Goal: Task Accomplishment & Management: Complete application form

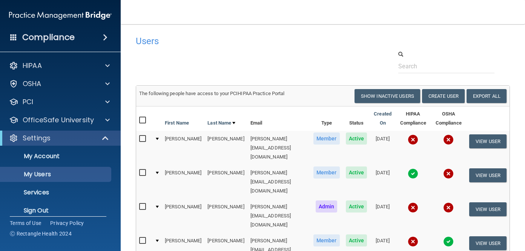
select select "20"
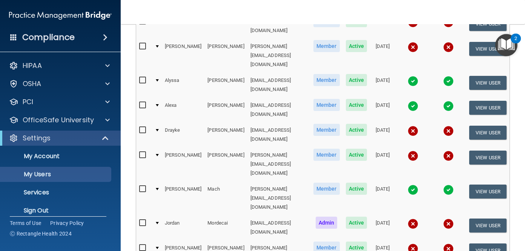
scroll to position [254, 0]
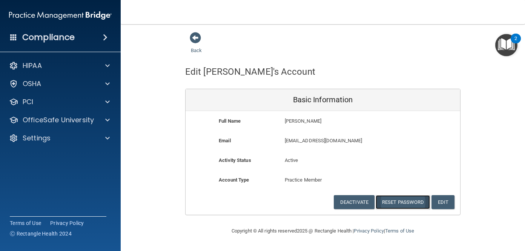
click at [394, 201] on button "Reset Password" at bounding box center [402, 202] width 54 height 14
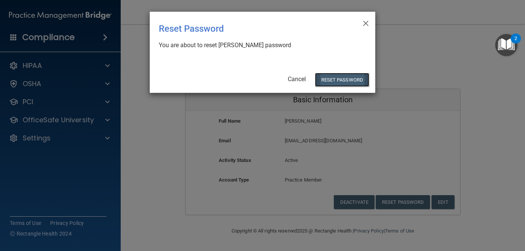
click at [334, 80] on button "Reset Password" at bounding box center [342, 80] width 54 height 14
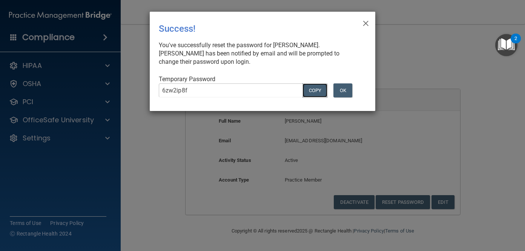
click at [312, 91] on button "COPY" at bounding box center [314, 90] width 25 height 14
click at [312, 91] on button "Copy" at bounding box center [314, 90] width 25 height 14
click at [366, 23] on span "×" at bounding box center [365, 22] width 7 height 15
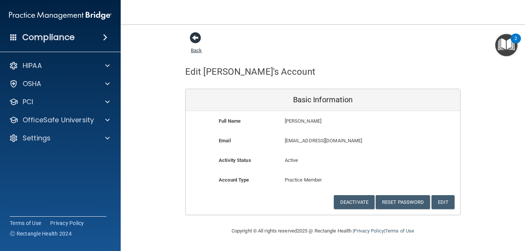
click at [192, 34] on span at bounding box center [195, 37] width 11 height 11
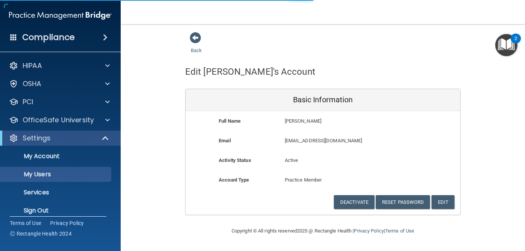
select select "20"
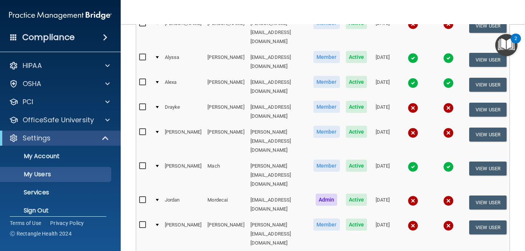
scroll to position [279, 0]
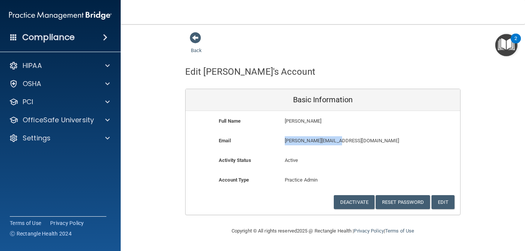
drag, startPoint x: 285, startPoint y: 141, endPoint x: 346, endPoint y: 142, distance: 61.1
click at [346, 142] on p "[PERSON_NAME][EMAIL_ADDRESS][DOMAIN_NAME]" at bounding box center [345, 140] width 120 height 9
copy p "[PERSON_NAME][EMAIL_ADDRESS][DOMAIN_NAME]"
click at [402, 206] on button "Reset Password" at bounding box center [402, 202] width 54 height 14
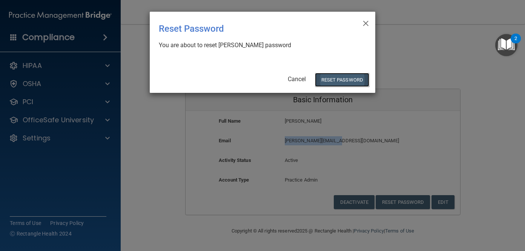
click at [343, 77] on button "Reset Password" at bounding box center [342, 80] width 54 height 14
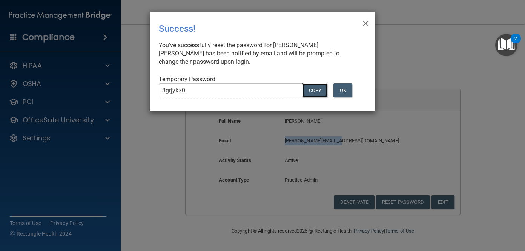
click at [309, 83] on button "COPY" at bounding box center [314, 90] width 25 height 14
click at [367, 23] on span "×" at bounding box center [365, 22] width 7 height 15
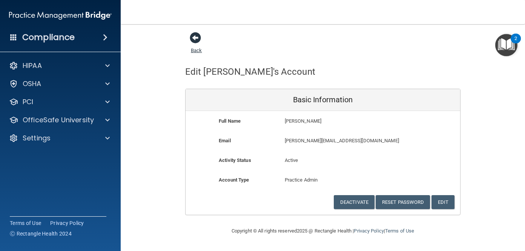
click at [194, 40] on span at bounding box center [195, 37] width 11 height 11
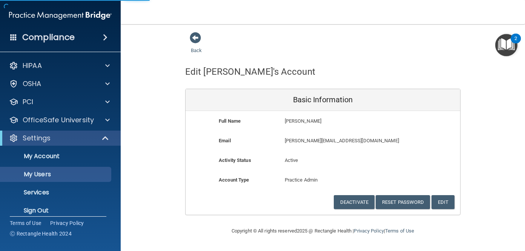
select select "20"
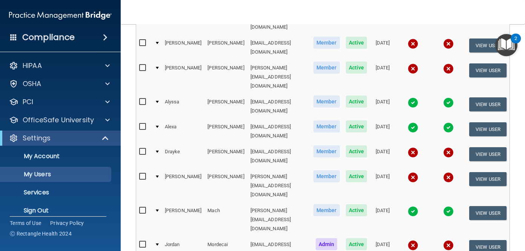
scroll to position [319, 0]
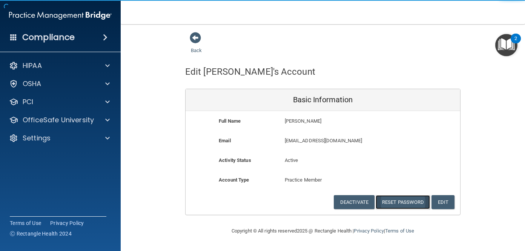
click at [392, 206] on button "Reset Password" at bounding box center [402, 202] width 54 height 14
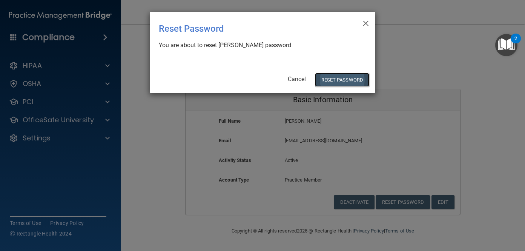
click at [333, 76] on button "Reset Password" at bounding box center [342, 80] width 54 height 14
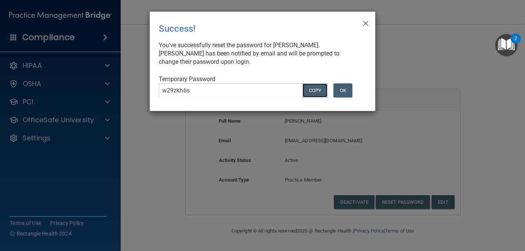
click at [313, 92] on button "COPY" at bounding box center [314, 90] width 25 height 14
click at [365, 21] on span "×" at bounding box center [365, 22] width 7 height 15
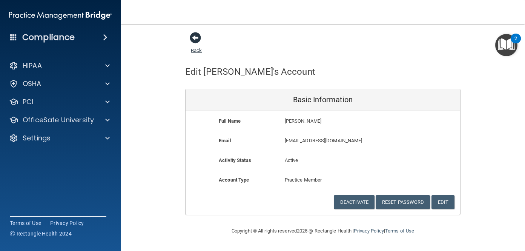
click at [194, 35] on span at bounding box center [195, 37] width 11 height 11
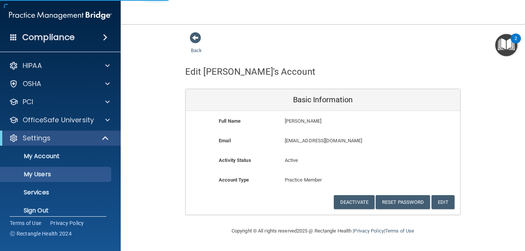
select select "20"
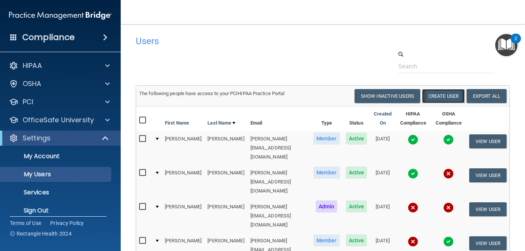
click at [452, 101] on button "Create User" at bounding box center [443, 96] width 43 height 14
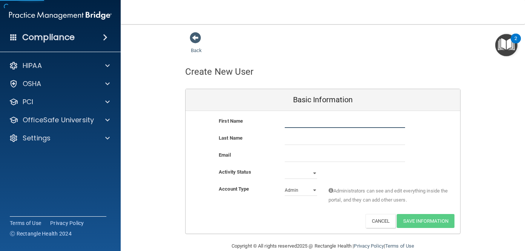
click at [309, 124] on input "text" at bounding box center [345, 121] width 120 height 11
type input "[PERSON_NAME]"
click at [307, 137] on input "text" at bounding box center [345, 138] width 120 height 11
type input "[PERSON_NAME]"
click at [310, 156] on input "email" at bounding box center [345, 155] width 120 height 11
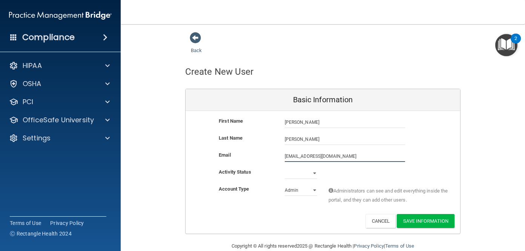
drag, startPoint x: 329, startPoint y: 155, endPoint x: 259, endPoint y: 155, distance: 70.1
click at [259, 155] on div "Email [EMAIL_ADDRESS][DOMAIN_NAME] [EMAIL_ADDRESS][DOMAIN_NAME]" at bounding box center [322, 155] width 274 height 11
type input "[EMAIL_ADDRESS][DOMAIN_NAME]"
click at [262, 161] on div "Email [EMAIL_ADDRESS][DOMAIN_NAME] [EMAIL_ADDRESS][DOMAIN_NAME]" at bounding box center [322, 155] width 274 height 11
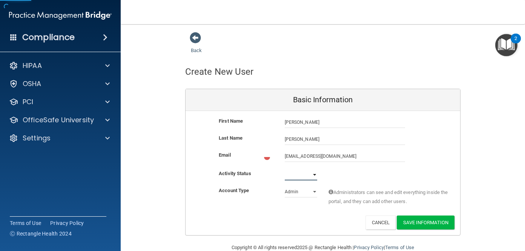
click at [299, 178] on select "Active Inactive" at bounding box center [301, 174] width 32 height 11
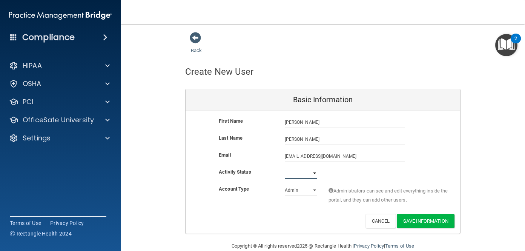
select select "active"
click at [285, 167] on select "Active Inactive" at bounding box center [301, 172] width 32 height 11
click at [311, 191] on select "Admin Member" at bounding box center [301, 189] width 32 height 11
select select "practice_member"
click at [285, 184] on select "Admin Member" at bounding box center [301, 189] width 32 height 11
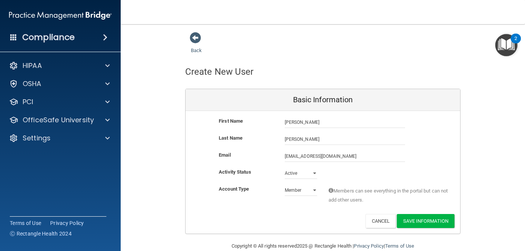
click at [284, 205] on div "Account Type Practice Member Admin Member Financial Institution Business Associ…" at bounding box center [322, 196] width 274 height 24
click at [426, 218] on button "Save Information" at bounding box center [426, 221] width 58 height 14
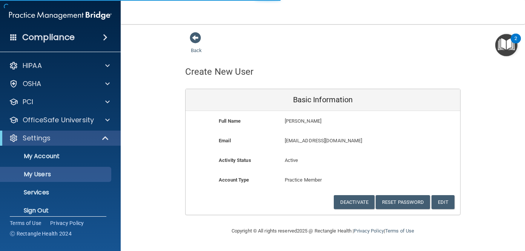
select select "20"
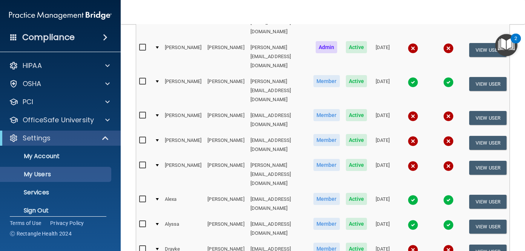
scroll to position [182, 0]
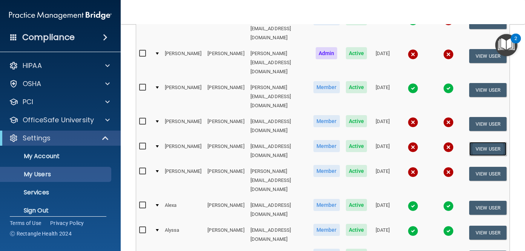
click at [474, 142] on button "View User" at bounding box center [487, 149] width 37 height 14
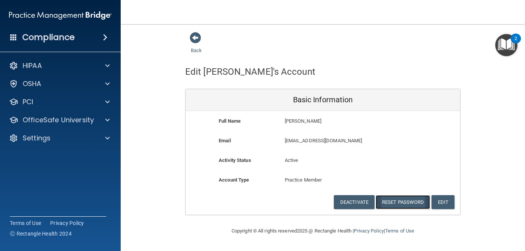
click at [395, 203] on button "Reset Password" at bounding box center [402, 202] width 54 height 14
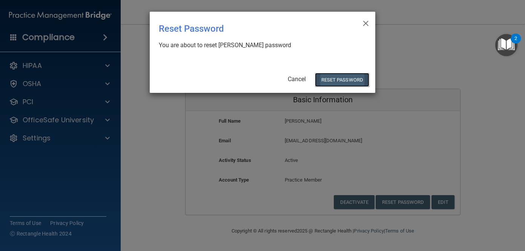
click at [337, 82] on button "Reset Password" at bounding box center [342, 80] width 54 height 14
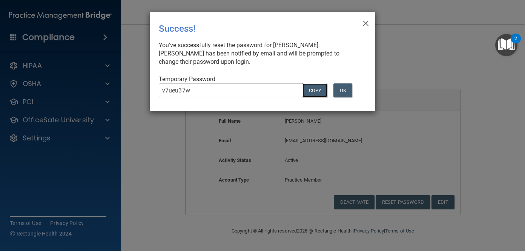
click at [309, 88] on button "COPY" at bounding box center [314, 90] width 25 height 14
click at [313, 91] on button "Copy" at bounding box center [314, 90] width 25 height 14
click at [365, 23] on span "×" at bounding box center [365, 22] width 7 height 15
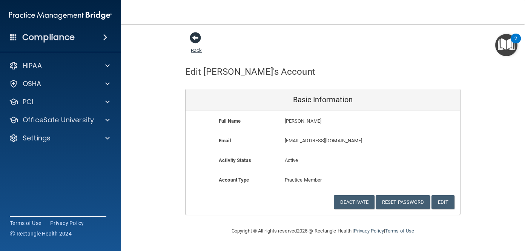
click at [197, 39] on span at bounding box center [195, 37] width 11 height 11
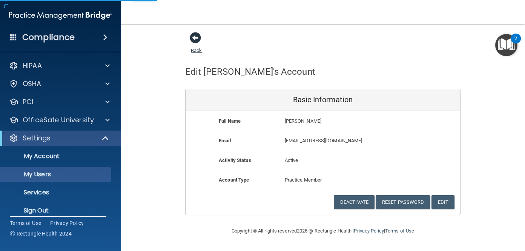
select select "20"
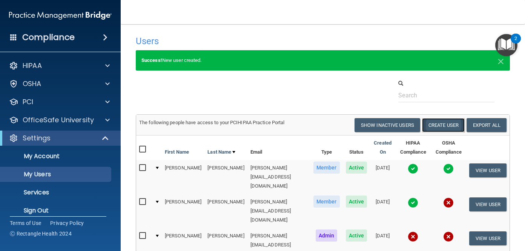
click at [436, 130] on button "Create User" at bounding box center [443, 125] width 43 height 14
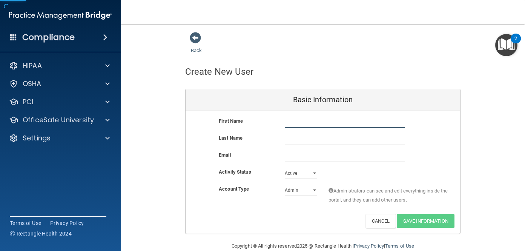
click at [329, 126] on input "text" at bounding box center [345, 121] width 120 height 11
type input "[PERSON_NAME]"
type input "Saqib"
click at [306, 159] on input "email" at bounding box center [345, 155] width 120 height 11
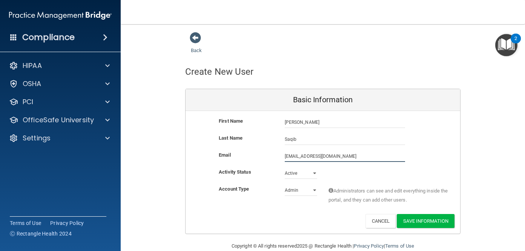
type input "[EMAIL_ADDRESS][DOMAIN_NAME]"
click at [303, 190] on select "Admin Member" at bounding box center [301, 189] width 32 height 11
select select "practice_member"
click at [285, 184] on select "Admin Member" at bounding box center [301, 189] width 32 height 11
click at [413, 222] on button "Save Information" at bounding box center [426, 221] width 58 height 14
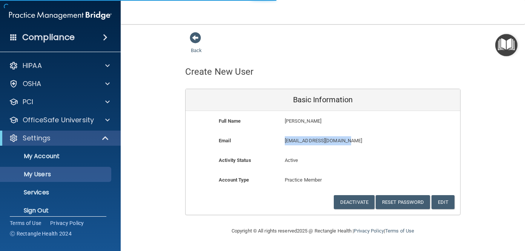
drag, startPoint x: 350, startPoint y: 141, endPoint x: 285, endPoint y: 139, distance: 65.2
click at [285, 139] on p "[EMAIL_ADDRESS][DOMAIN_NAME]" at bounding box center [345, 140] width 120 height 9
select select "20"
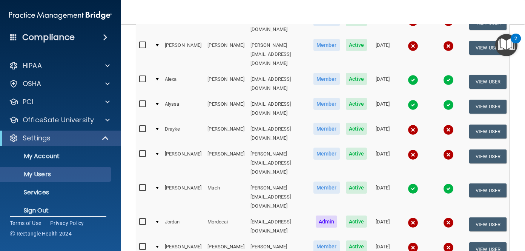
scroll to position [333, 0]
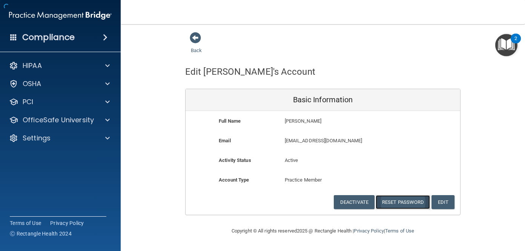
click at [399, 202] on button "Reset Password" at bounding box center [402, 202] width 54 height 14
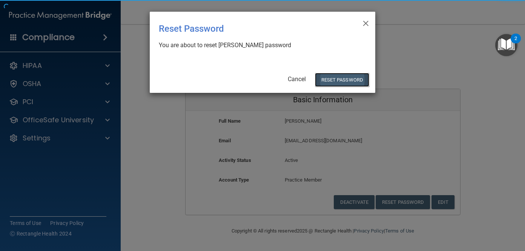
click at [338, 78] on button "Reset Password" at bounding box center [342, 80] width 54 height 14
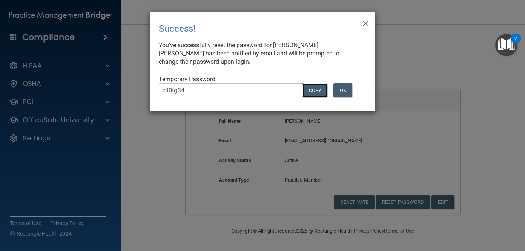
click at [309, 89] on button "COPY" at bounding box center [314, 90] width 25 height 14
click at [363, 24] on span "×" at bounding box center [365, 22] width 7 height 15
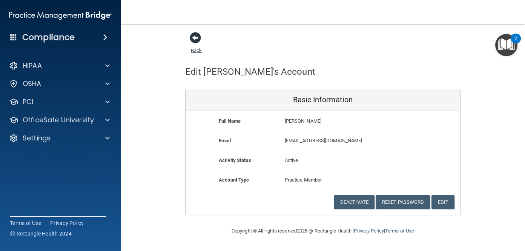
click at [194, 39] on span at bounding box center [195, 37] width 11 height 11
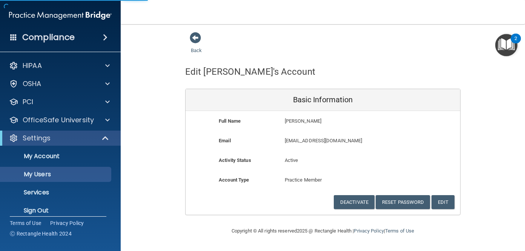
select select "20"
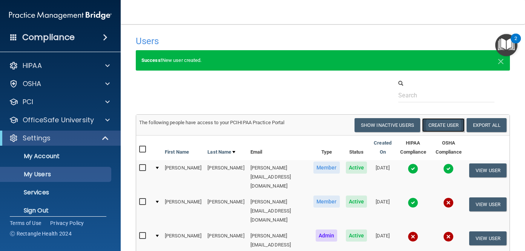
click at [444, 127] on button "Create User" at bounding box center [443, 125] width 43 height 14
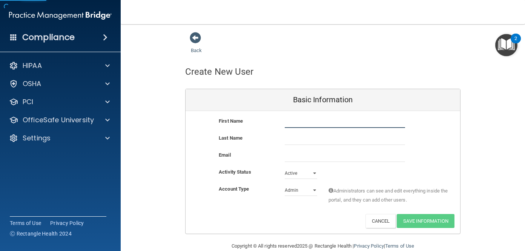
click at [301, 124] on input "text" at bounding box center [345, 121] width 120 height 11
type input "[PERSON_NAME]"
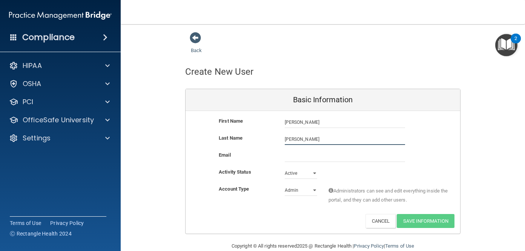
type input "[PERSON_NAME]"
click at [303, 159] on input "email" at bounding box center [345, 155] width 120 height 11
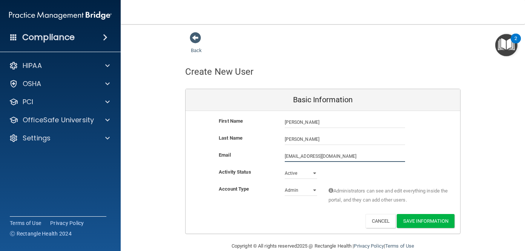
drag, startPoint x: 339, startPoint y: 156, endPoint x: 249, endPoint y: 156, distance: 90.1
click at [249, 156] on div "Email [EMAIL_ADDRESS][DOMAIN_NAME] [EMAIL_ADDRESS][DOMAIN_NAME]" at bounding box center [322, 155] width 274 height 11
type input "[EMAIL_ADDRESS][DOMAIN_NAME]"
click at [298, 187] on select "Admin Member" at bounding box center [301, 189] width 32 height 11
select select "practice_member"
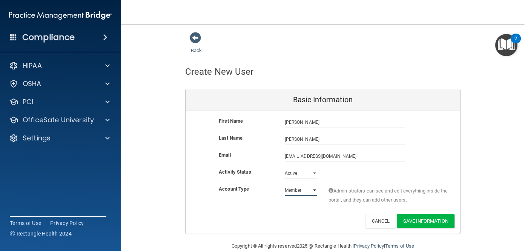
click at [285, 184] on select "Admin Member" at bounding box center [301, 189] width 32 height 11
click at [336, 210] on div "Account Type Practice Member Admin Member Financial Institution Business Associ…" at bounding box center [322, 198] width 274 height 29
click at [422, 223] on button "Save Information" at bounding box center [426, 221] width 58 height 14
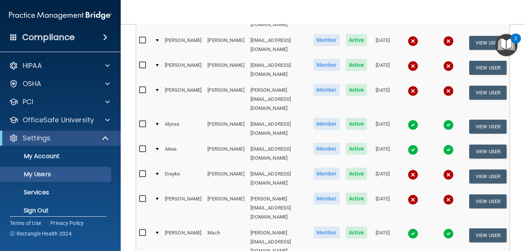
scroll to position [263, 0]
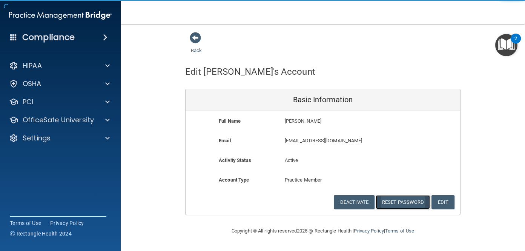
click at [414, 201] on button "Reset Password" at bounding box center [402, 202] width 54 height 14
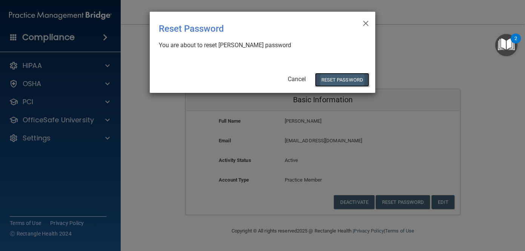
click at [328, 77] on button "Reset Password" at bounding box center [342, 80] width 54 height 14
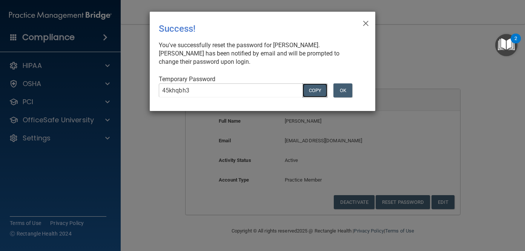
click at [317, 89] on button "COPY" at bounding box center [314, 90] width 25 height 14
click at [364, 23] on span "×" at bounding box center [365, 22] width 7 height 15
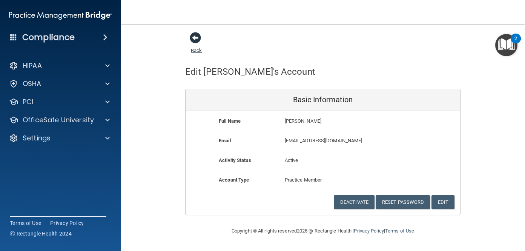
click at [195, 38] on span at bounding box center [195, 37] width 11 height 11
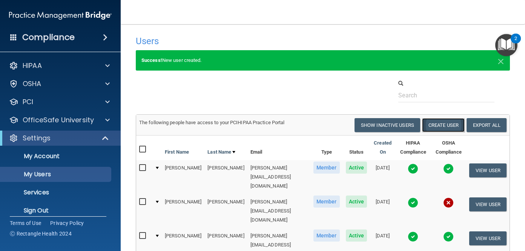
click at [439, 123] on button "Create User" at bounding box center [443, 125] width 43 height 14
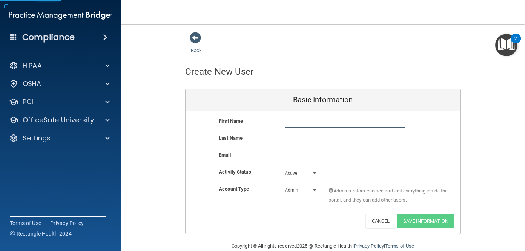
click at [310, 126] on input "text" at bounding box center [345, 121] width 120 height 11
type input "[PERSON_NAME]"
click at [306, 141] on input "text" at bounding box center [345, 138] width 120 height 11
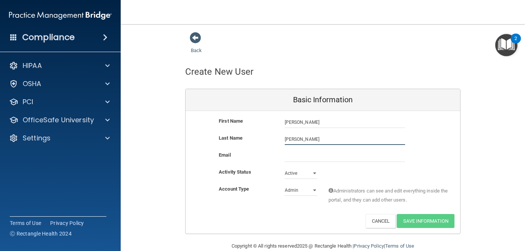
type input "[PERSON_NAME]"
click at [312, 161] on input "email" at bounding box center [345, 155] width 120 height 11
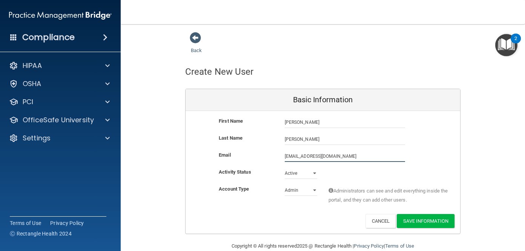
drag, startPoint x: 347, startPoint y: 156, endPoint x: 264, endPoint y: 156, distance: 82.5
click at [264, 156] on div "Email [EMAIL_ADDRESS][DOMAIN_NAME] [EMAIL_ADDRESS][DOMAIN_NAME]" at bounding box center [322, 155] width 274 height 11
type input "[EMAIL_ADDRESS][DOMAIN_NAME]"
click at [266, 166] on div "Email [EMAIL_ADDRESS][DOMAIN_NAME] [EMAIL_ADDRESS][DOMAIN_NAME]" at bounding box center [322, 158] width 274 height 17
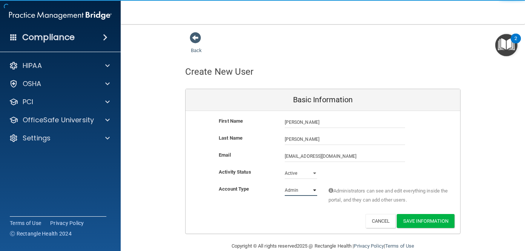
click at [296, 190] on select "Admin Member" at bounding box center [301, 189] width 32 height 11
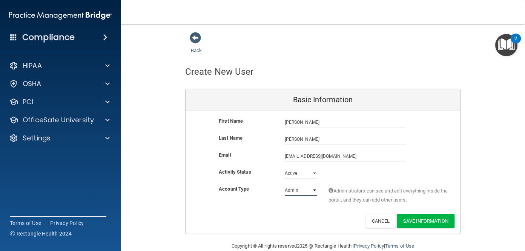
select select "practice_member"
click at [285, 184] on select "Admin Member" at bounding box center [301, 189] width 32 height 11
click at [300, 201] on div "Account Type Practice Member Admin Member Financial Institution Business Associ…" at bounding box center [322, 196] width 274 height 24
click at [303, 156] on input "[EMAIL_ADDRESS][DOMAIN_NAME]" at bounding box center [345, 155] width 120 height 11
drag, startPoint x: 352, startPoint y: 158, endPoint x: 275, endPoint y: 158, distance: 77.3
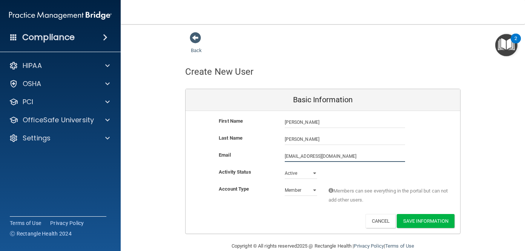
click at [275, 158] on div "Email [EMAIL_ADDRESS][DOMAIN_NAME] [EMAIL_ADDRESS][DOMAIN_NAME]" at bounding box center [322, 155] width 274 height 11
type input "[EMAIL_ADDRESS][DOMAIN_NAME]"
click at [273, 168] on div "First Name [PERSON_NAME] [PERSON_NAME] Last Name [PERSON_NAME] Email [EMAIL_ADD…" at bounding box center [322, 172] width 274 height 122
click at [424, 222] on button "Save Information" at bounding box center [426, 221] width 58 height 14
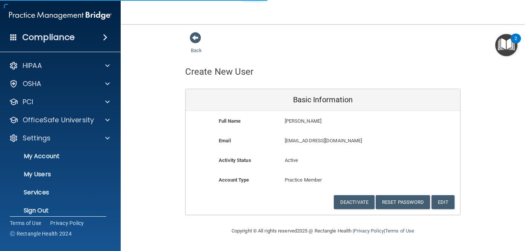
select select "20"
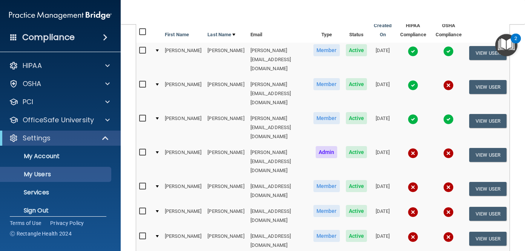
scroll to position [146, 0]
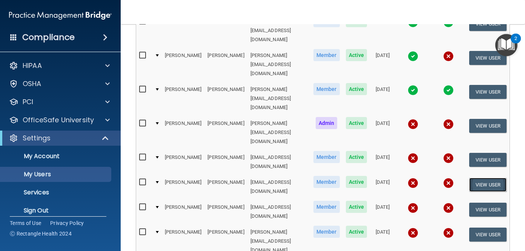
click at [476, 178] on button "View User" at bounding box center [487, 185] width 37 height 14
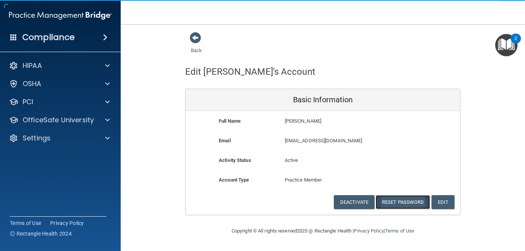
click at [400, 199] on button "Reset Password" at bounding box center [402, 202] width 54 height 14
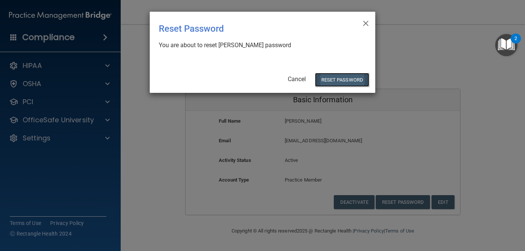
click at [333, 80] on button "Reset Password" at bounding box center [342, 80] width 54 height 14
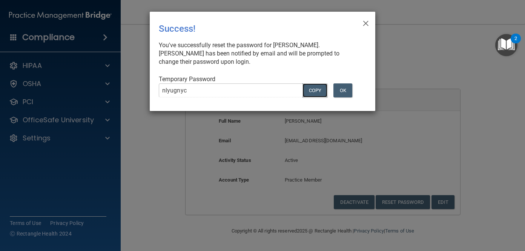
click at [309, 87] on button "COPY" at bounding box center [314, 90] width 25 height 14
click at [364, 23] on span "×" at bounding box center [365, 22] width 7 height 15
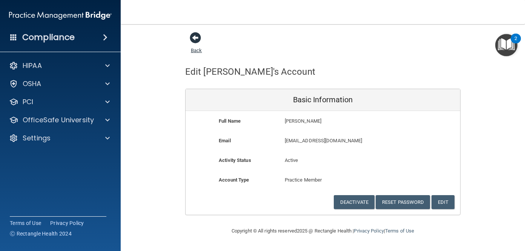
click at [192, 35] on span at bounding box center [195, 37] width 11 height 11
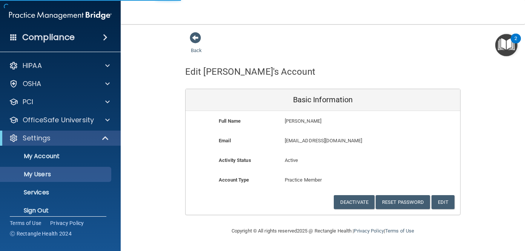
select select "20"
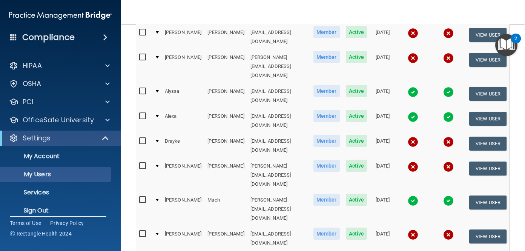
scroll to position [410, 0]
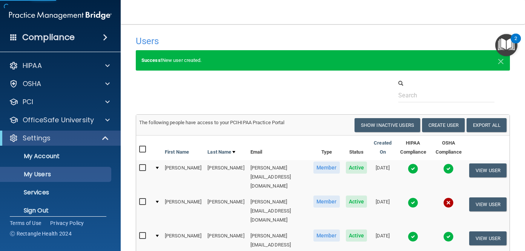
select select "20"
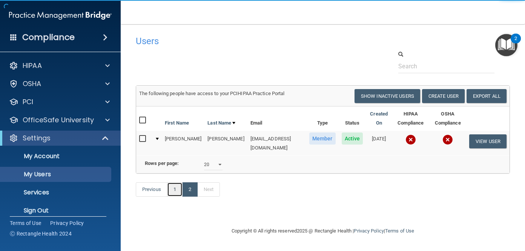
click at [176, 186] on link "1" at bounding box center [174, 189] width 15 height 14
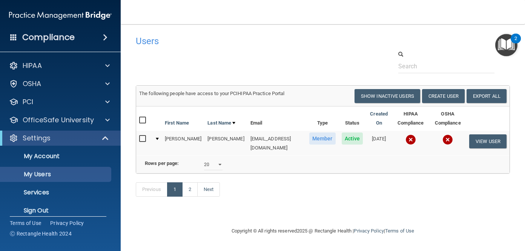
select select "20"
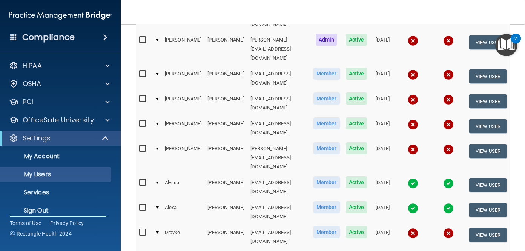
scroll to position [223, 0]
